Goal: Book appointment/travel/reservation

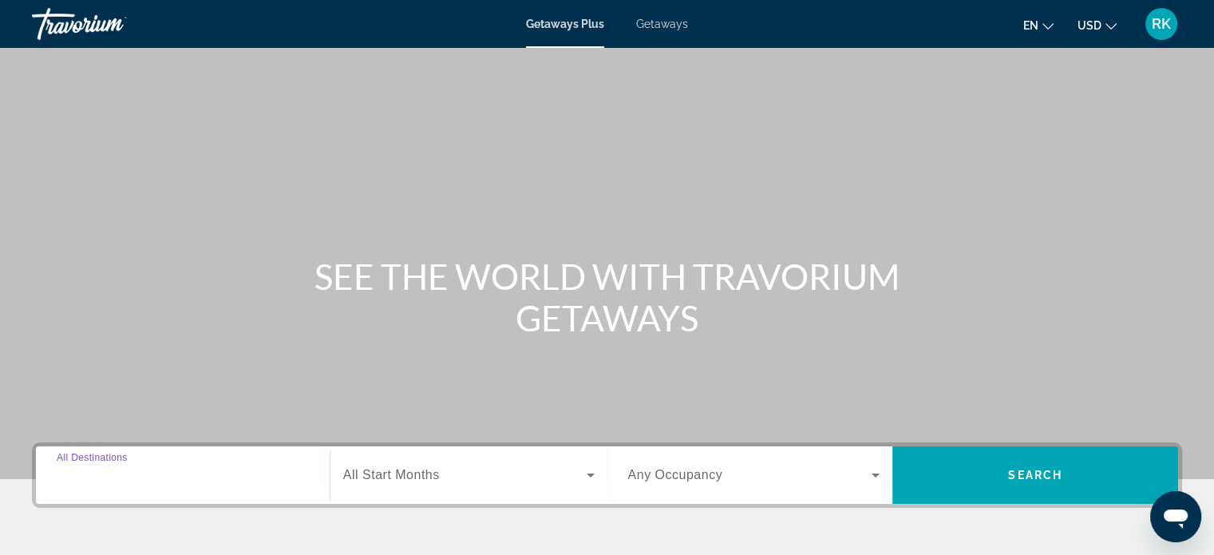
click at [181, 473] on input "Destination All Destinations" at bounding box center [183, 475] width 252 height 19
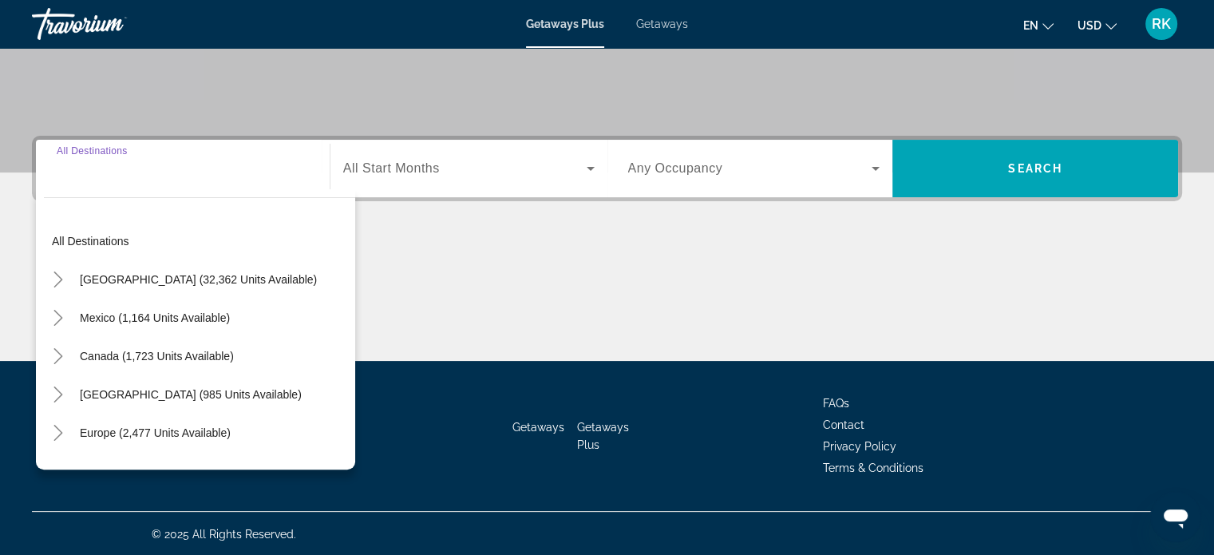
scroll to position [307, 0]
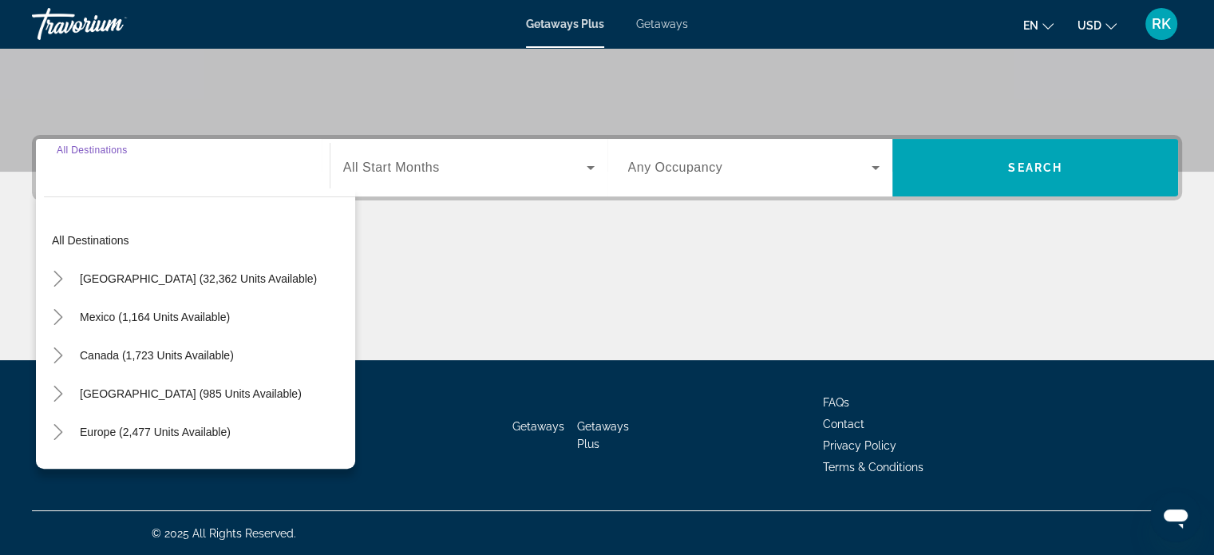
click at [224, 186] on div "Search widget" at bounding box center [183, 167] width 252 height 45
click at [222, 164] on input "Destination All Destinations" at bounding box center [183, 168] width 252 height 19
click at [232, 168] on input "Destination All Destinations" at bounding box center [183, 168] width 252 height 19
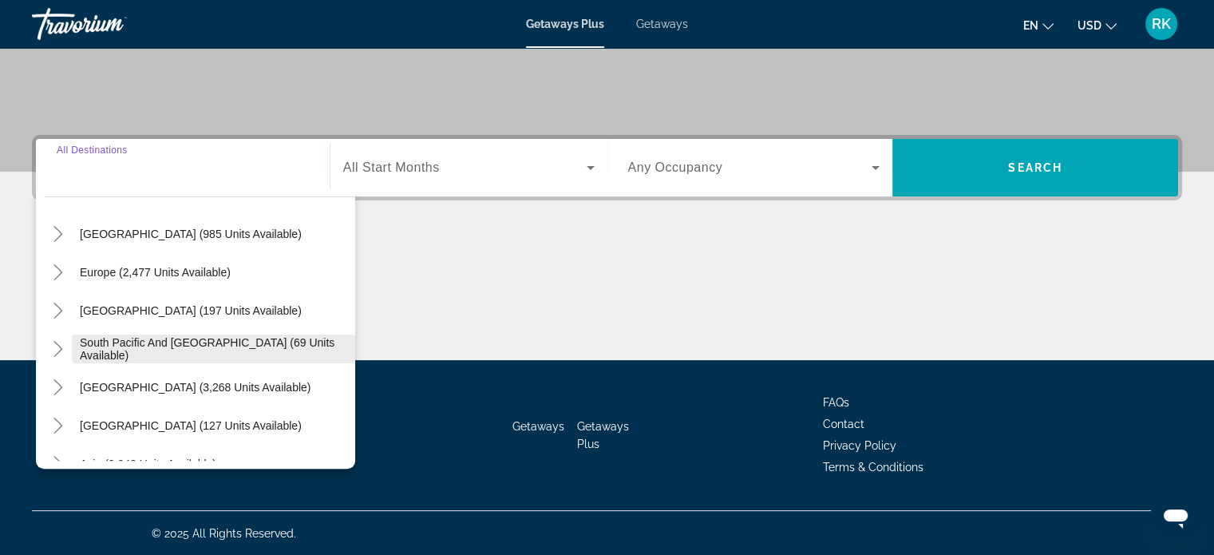
scroll to position [239, 0]
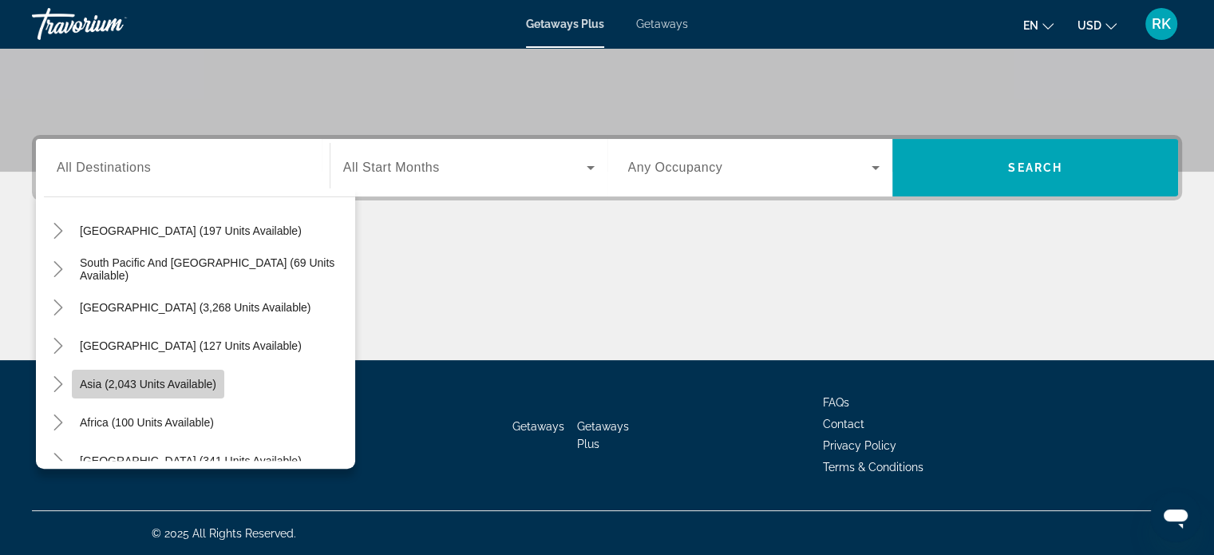
click at [196, 382] on span "Asia (2,043 units available)" at bounding box center [148, 384] width 136 height 13
type input "**********"
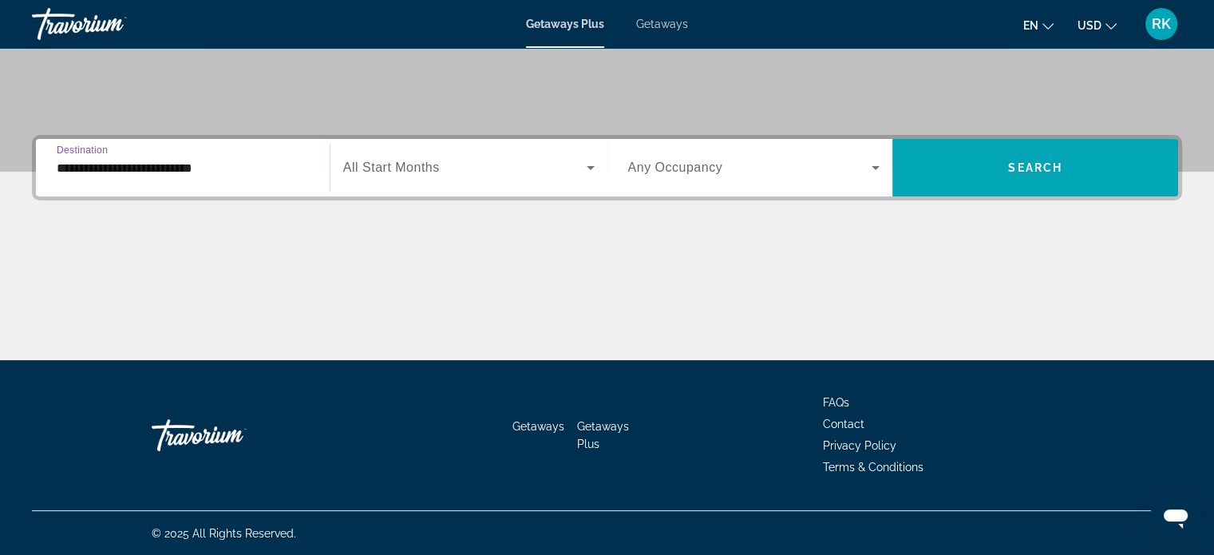
click at [402, 172] on span "All Start Months" at bounding box center [391, 167] width 97 height 14
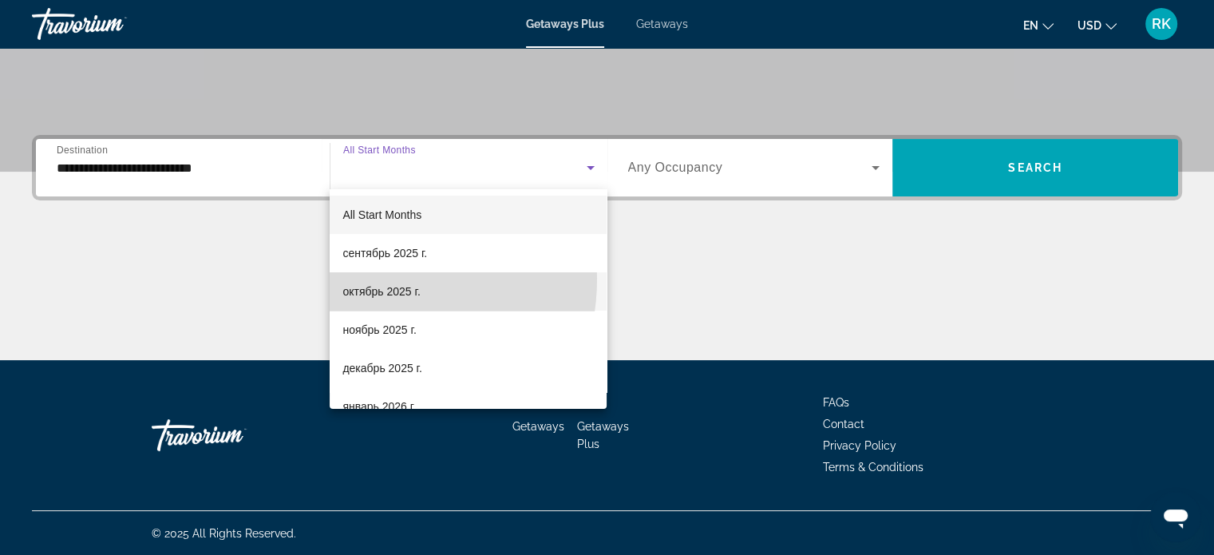
click at [365, 279] on mat-option "октябрь 2025 г." at bounding box center [468, 291] width 277 height 38
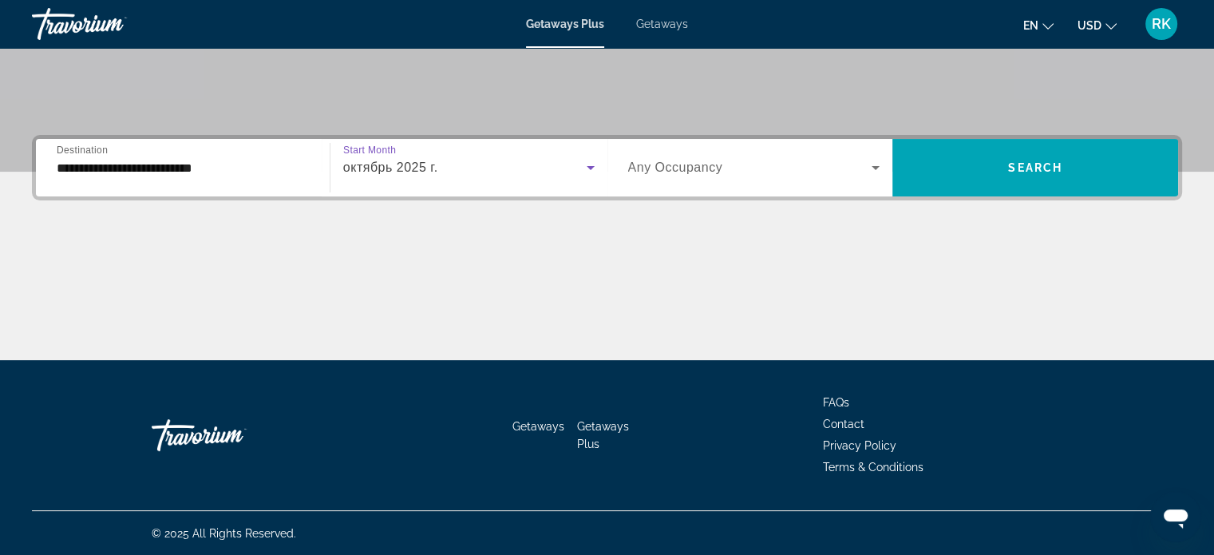
click at [773, 175] on span "Search widget" at bounding box center [750, 167] width 244 height 19
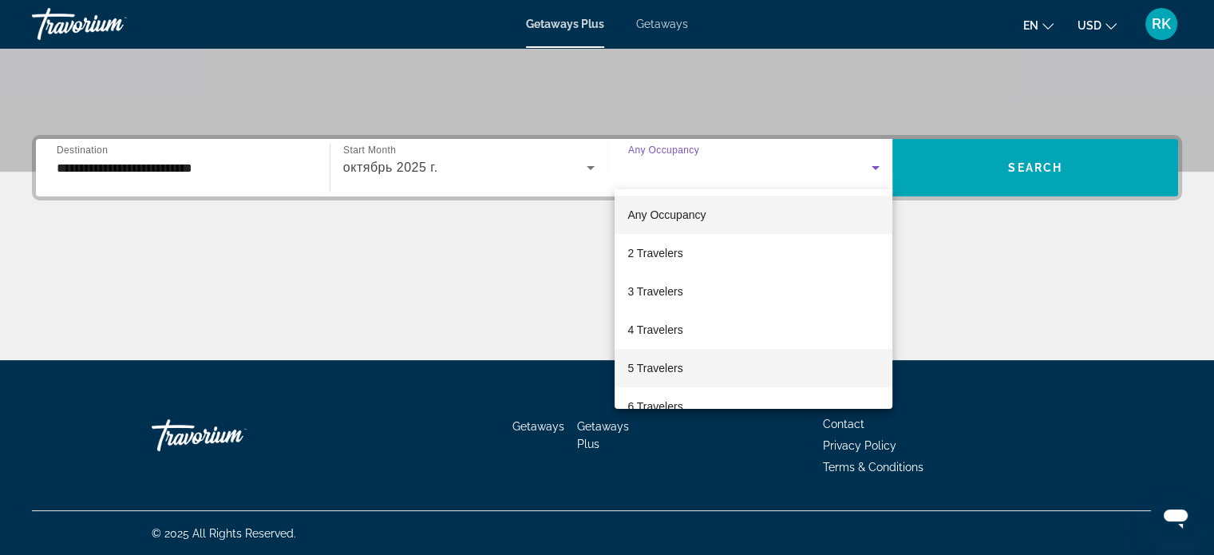
click at [678, 365] on span "5 Travelers" at bounding box center [654, 367] width 55 height 19
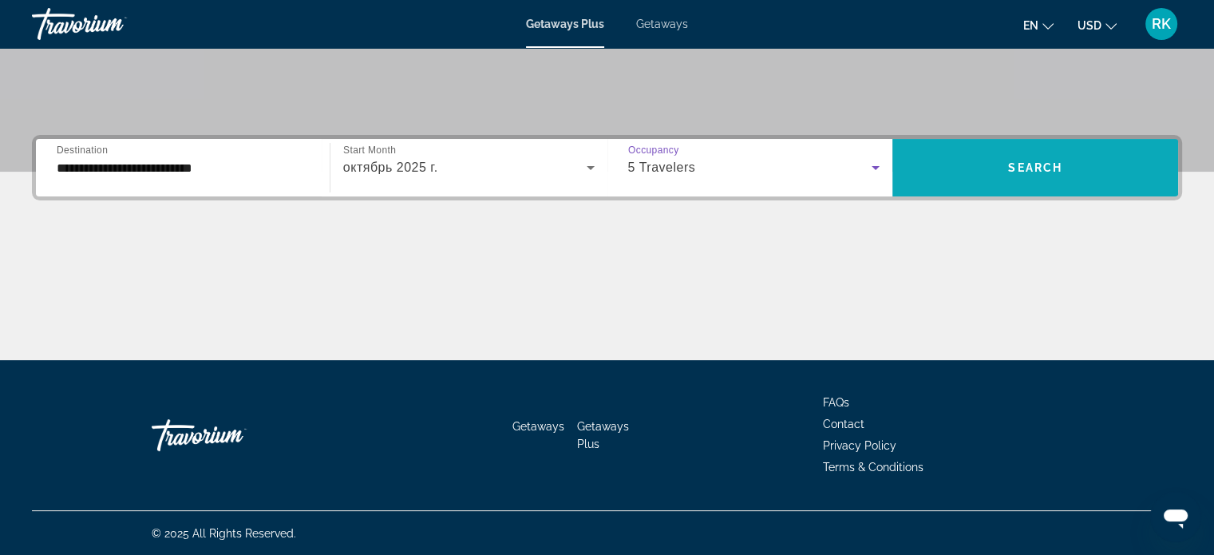
click at [996, 172] on span "Search widget" at bounding box center [1035, 167] width 286 height 38
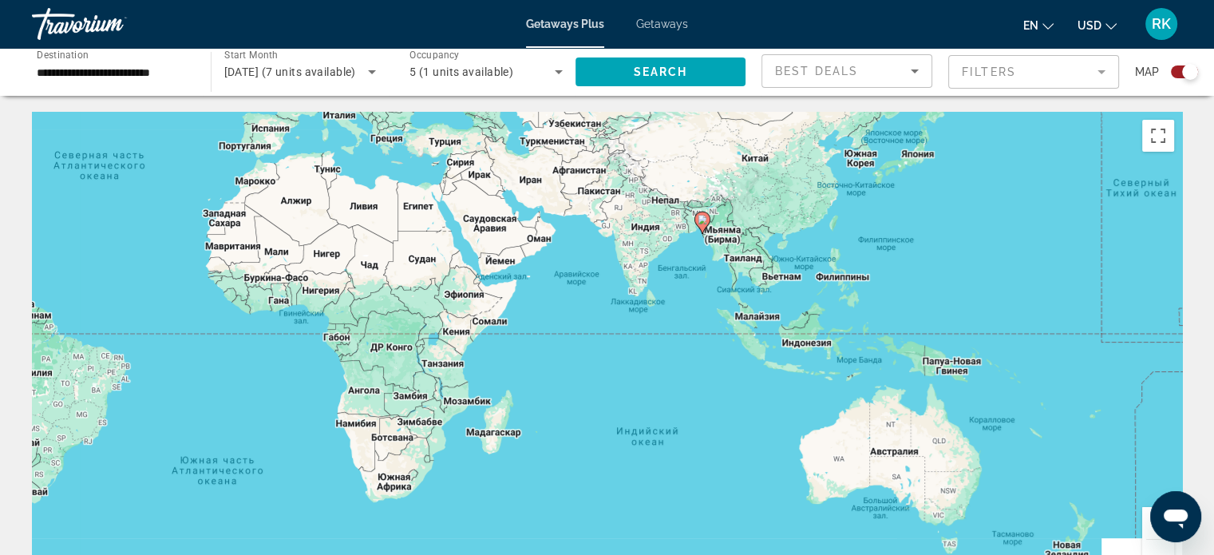
drag, startPoint x: 856, startPoint y: 395, endPoint x: 355, endPoint y: 223, distance: 529.3
click at [355, 223] on div "Чтобы активировать перетаскивание с помощью клавиатуры, нажмите Alt + Ввод. Пос…" at bounding box center [607, 351] width 1150 height 479
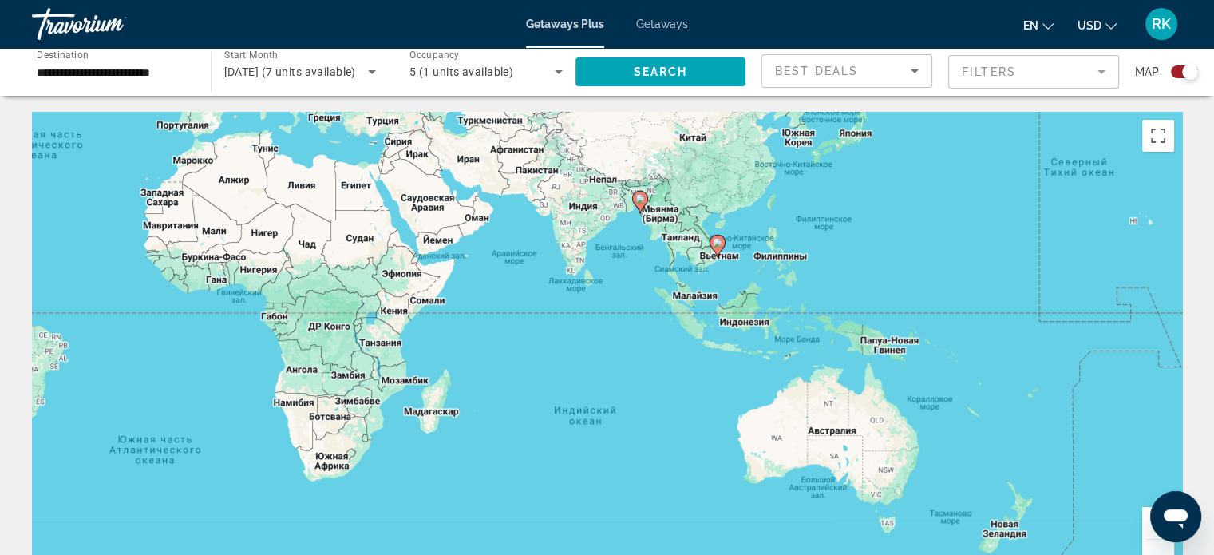
click at [805, 86] on div "Best Deals" at bounding box center [847, 77] width 144 height 45
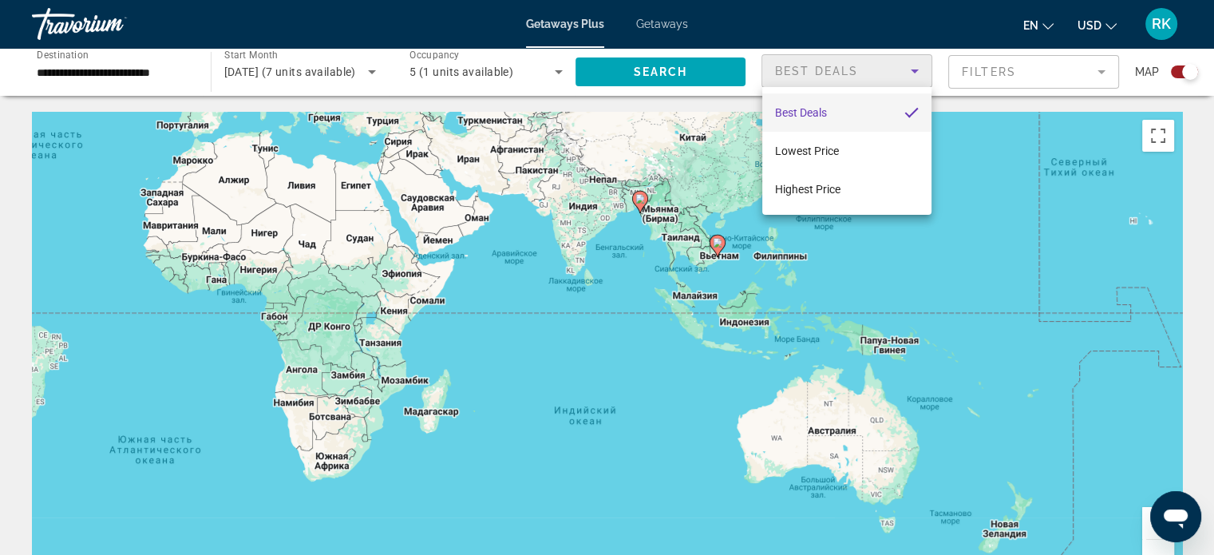
click at [325, 207] on div at bounding box center [607, 277] width 1214 height 555
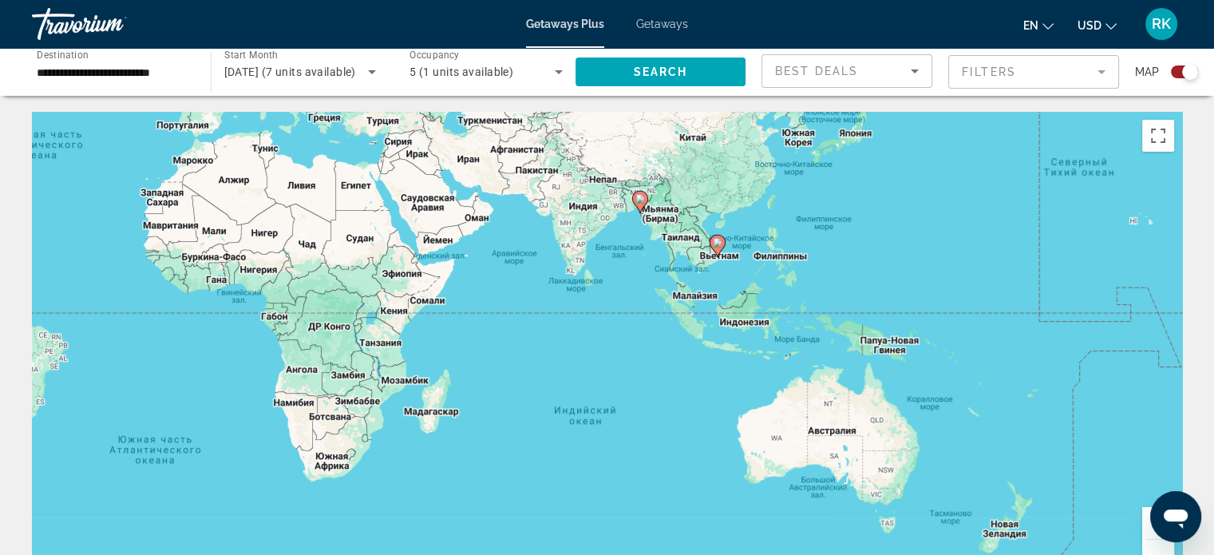
click at [128, 72] on input "**********" at bounding box center [113, 72] width 153 height 19
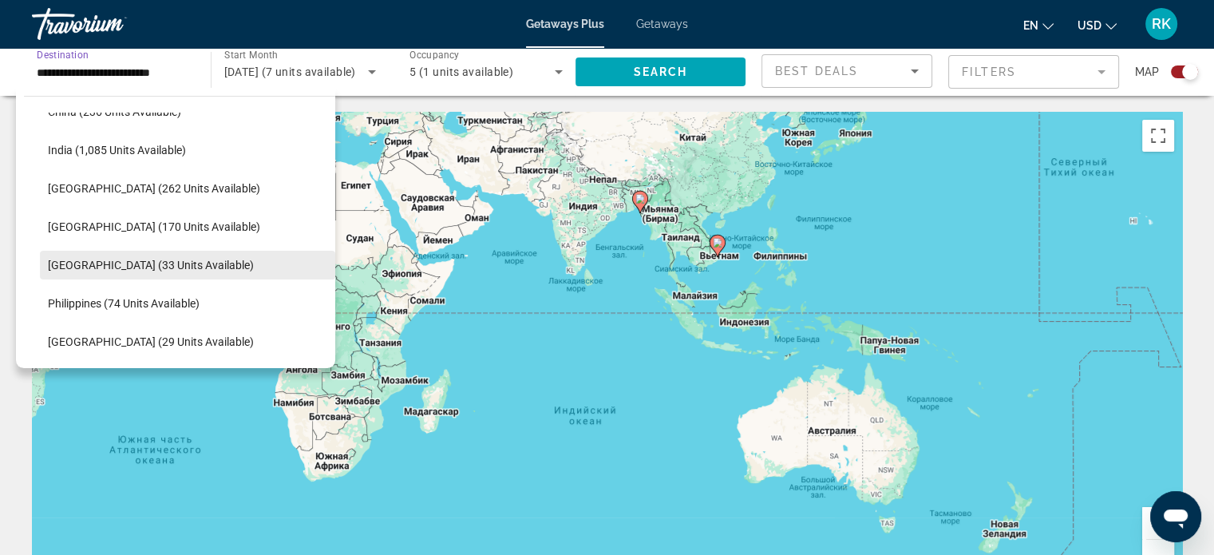
scroll to position [606, 0]
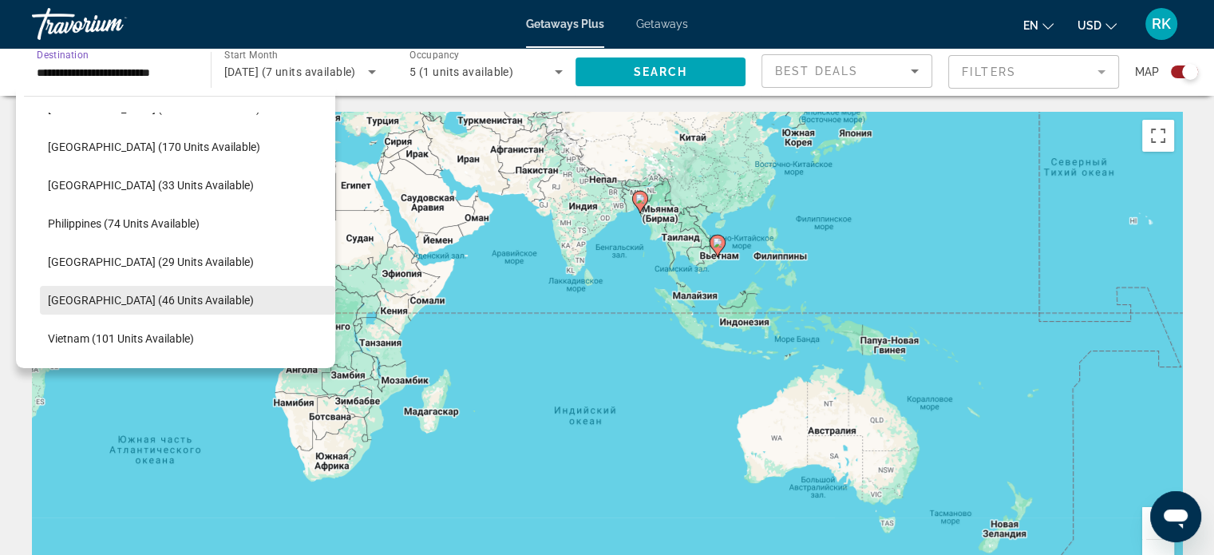
click at [125, 298] on span "[GEOGRAPHIC_DATA] (46 units available)" at bounding box center [151, 300] width 206 height 13
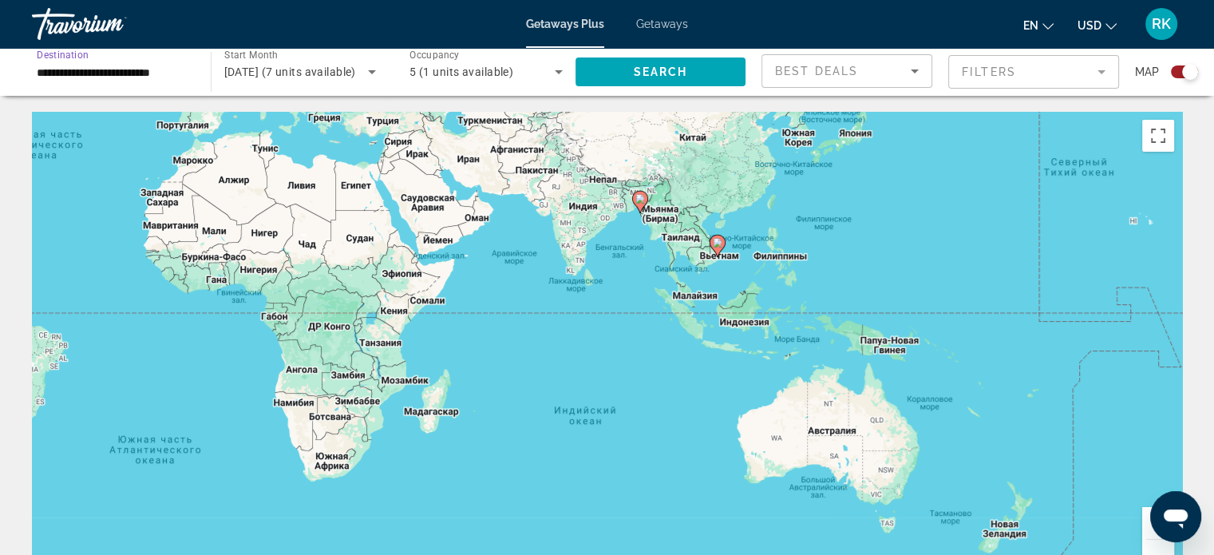
type input "**********"
click at [610, 71] on span "Search widget" at bounding box center [661, 72] width 171 height 38
click at [500, 77] on div "5" at bounding box center [481, 71] width 145 height 19
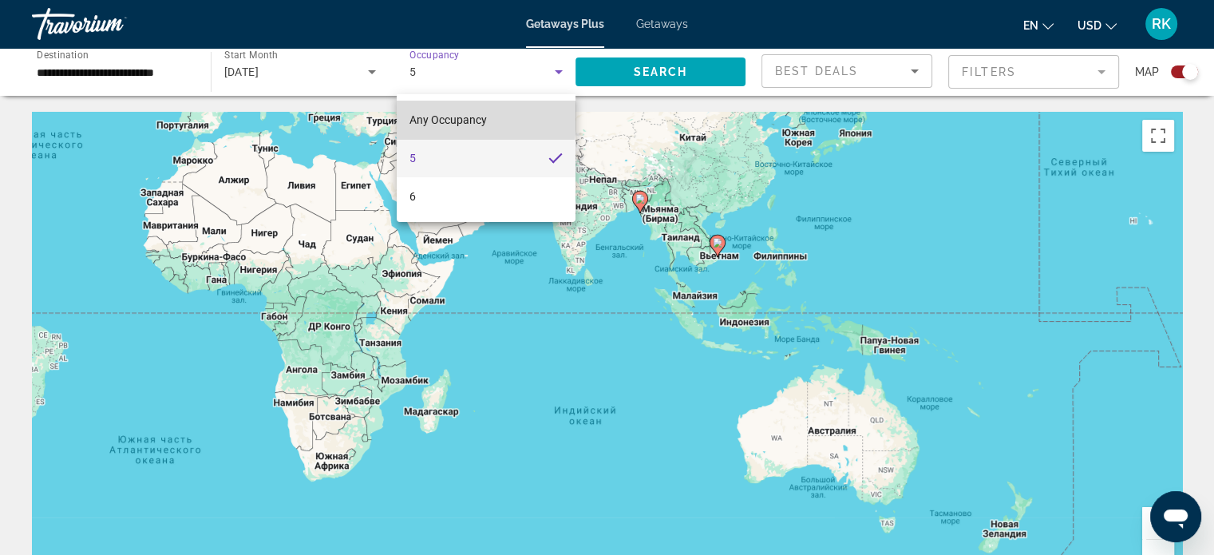
click at [466, 117] on span "Any Occupancy" at bounding box center [447, 119] width 77 height 13
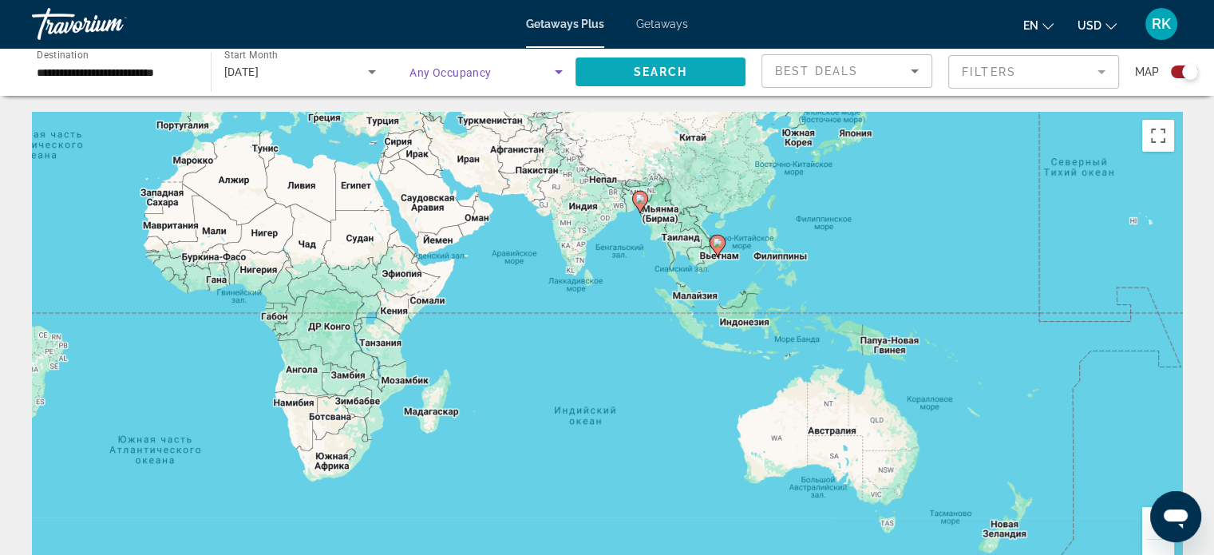
click at [646, 74] on span "Search" at bounding box center [660, 71] width 54 height 13
click at [678, 239] on image "Main content" at bounding box center [680, 239] width 10 height 10
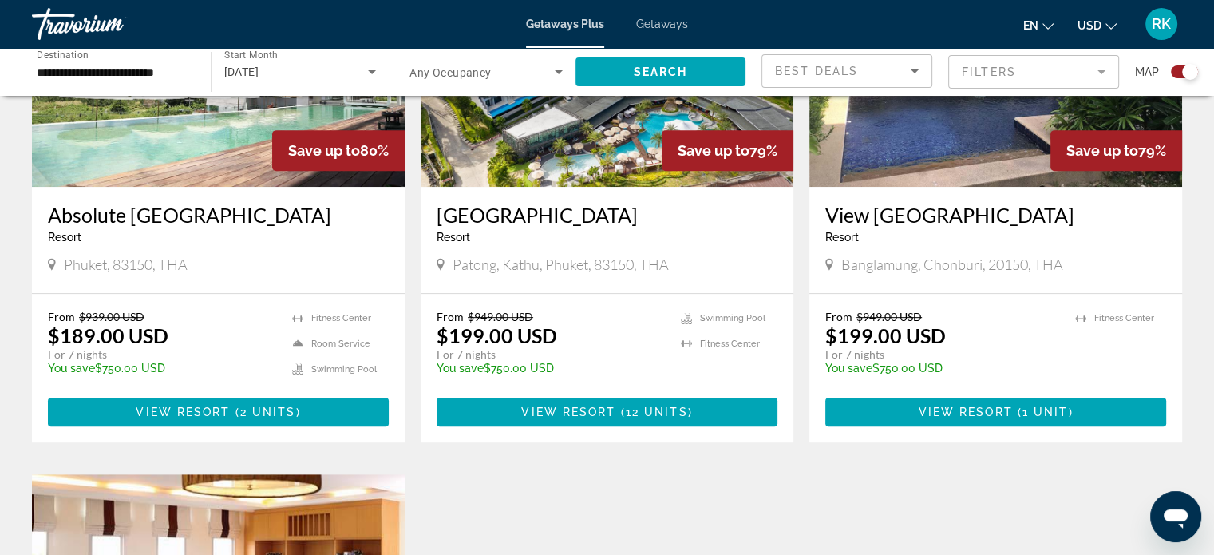
scroll to position [718, 0]
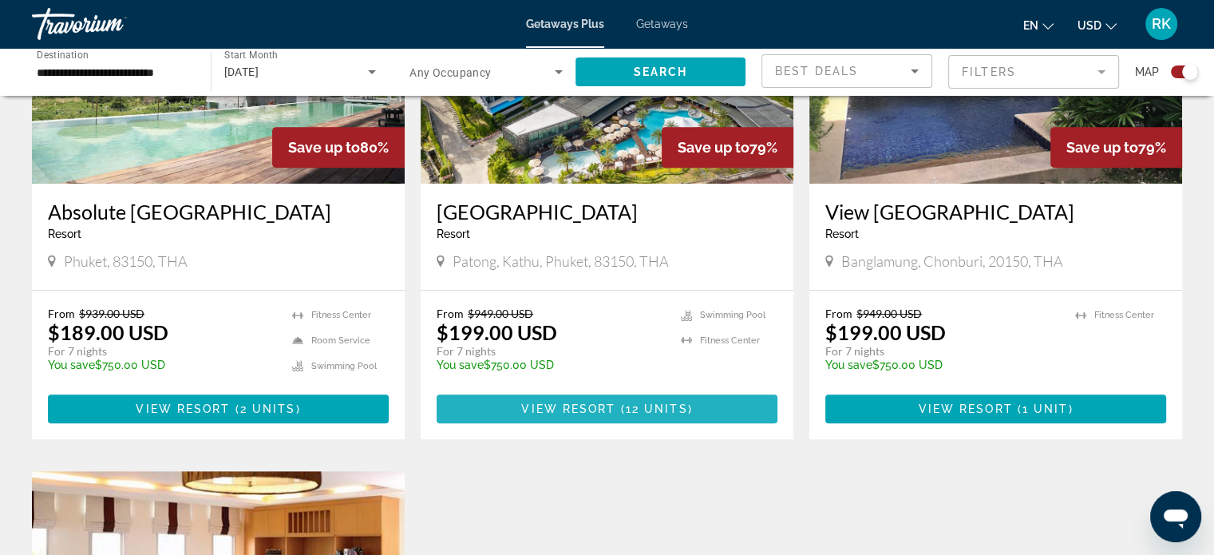
click at [592, 408] on span "View Resort" at bounding box center [568, 408] width 94 height 13
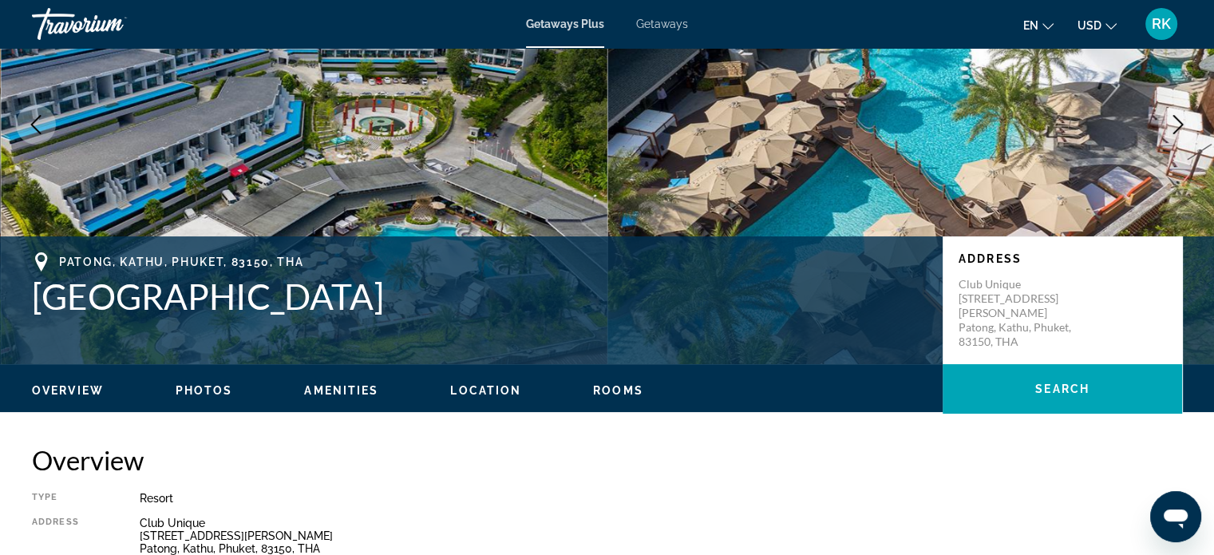
scroll to position [239, 0]
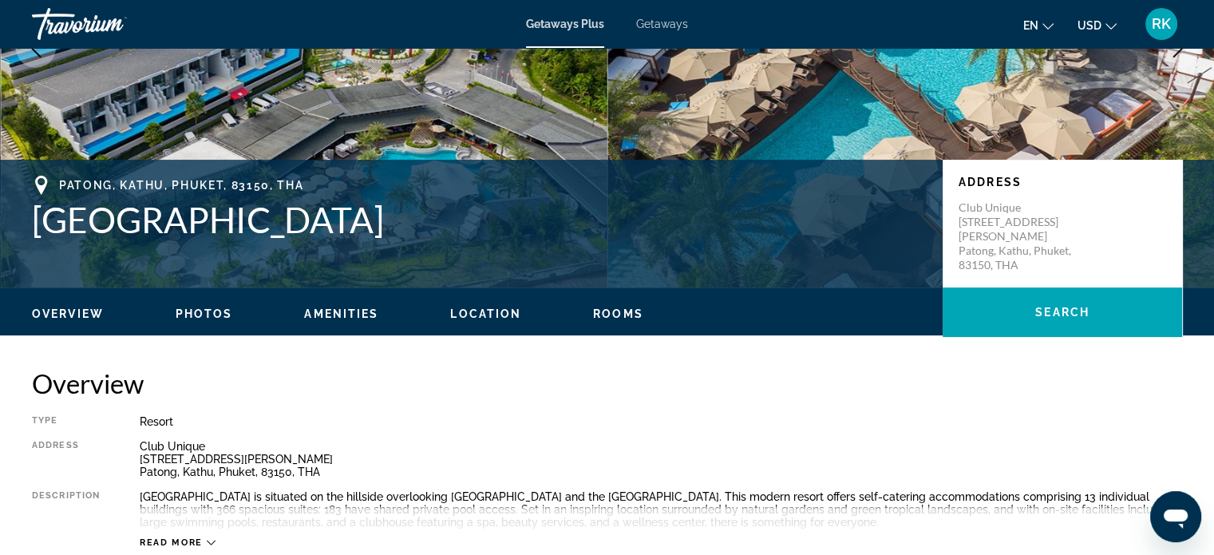
drag, startPoint x: 38, startPoint y: 220, endPoint x: 384, endPoint y: 248, distance: 347.6
click at [384, 248] on div "Patong, [GEOGRAPHIC_DATA] Address Club Unique [STREET_ADDRESS][PERSON_NAME]" at bounding box center [607, 224] width 1214 height 96
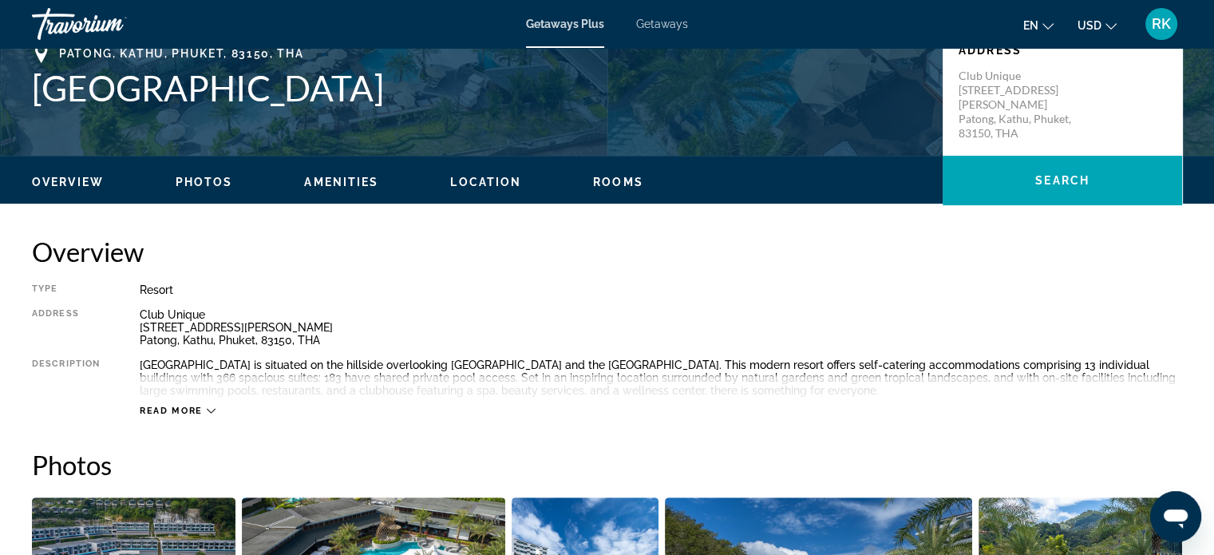
scroll to position [399, 0]
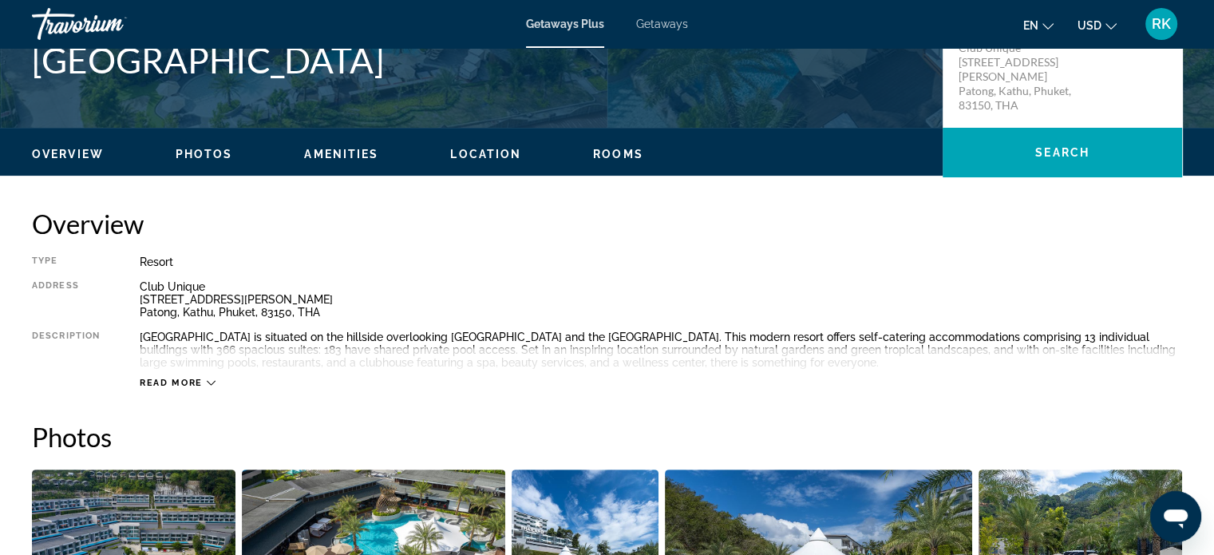
click at [161, 378] on span "Read more" at bounding box center [171, 383] width 63 height 10
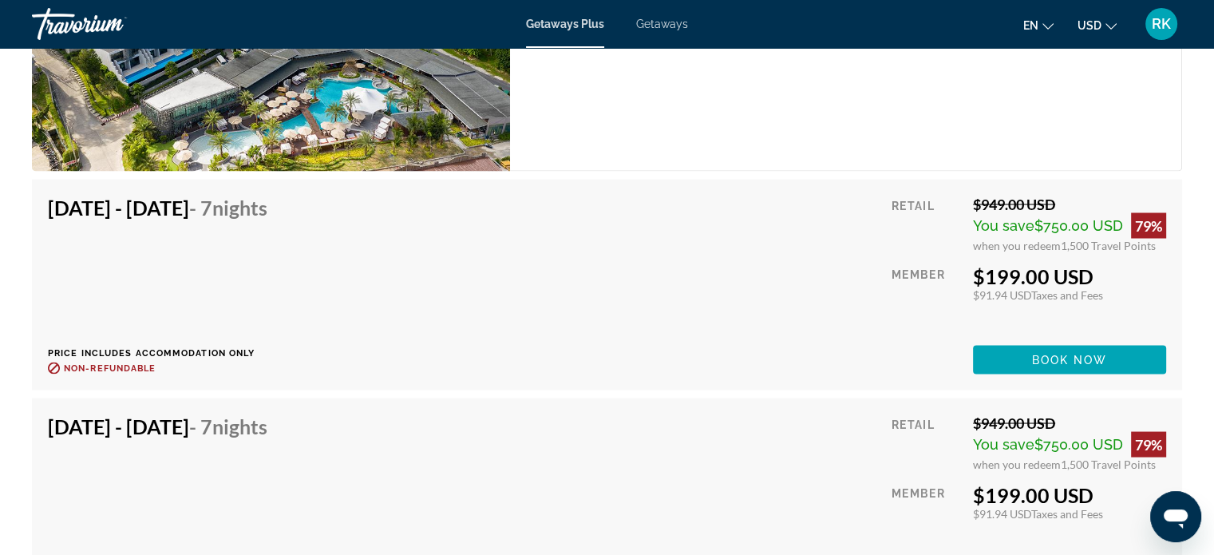
scroll to position [2554, 0]
